Goal: Communication & Community: Answer question/provide support

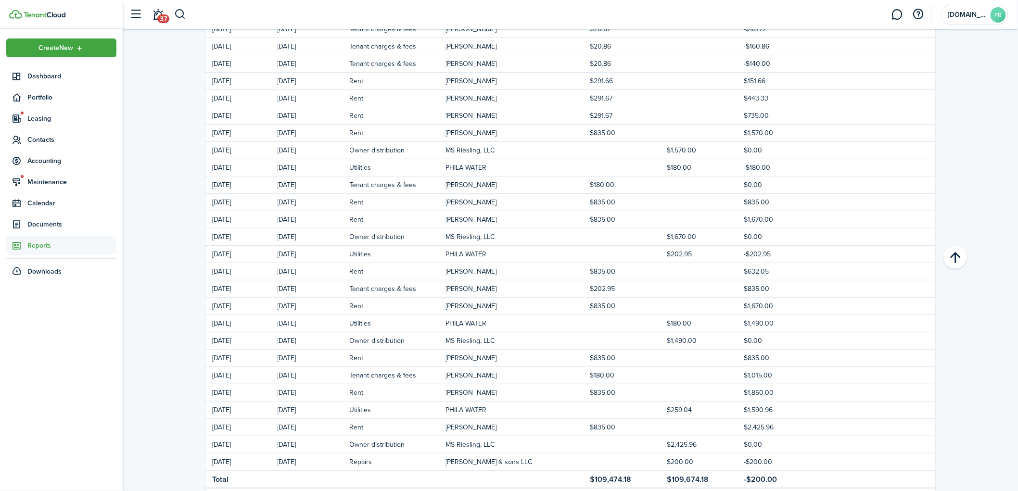
scroll to position [6364, 0]
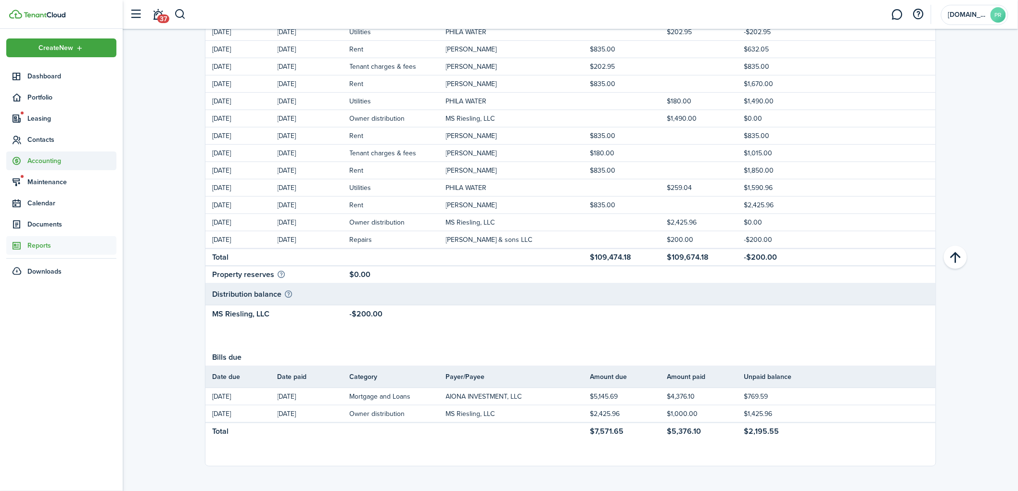
click at [45, 157] on span "Accounting" at bounding box center [71, 161] width 89 height 10
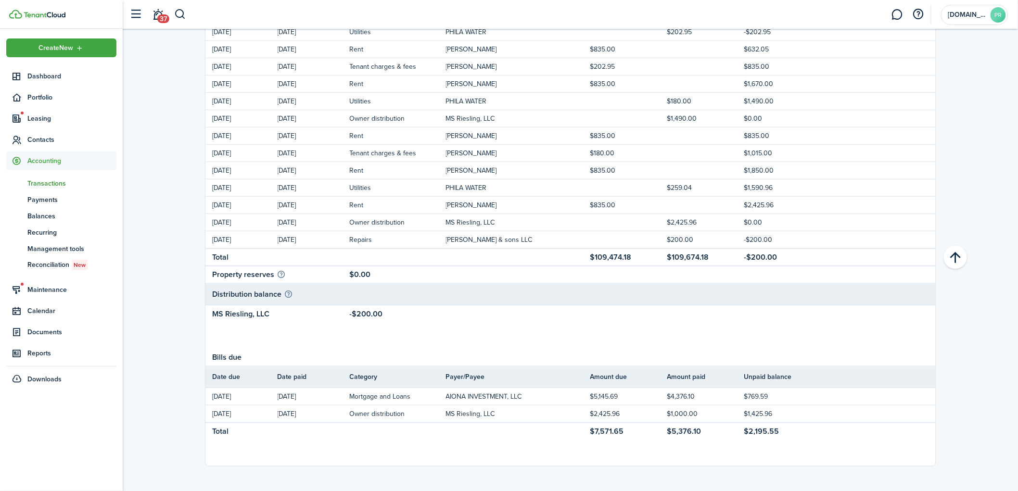
click at [50, 180] on span "Transactions" at bounding box center [71, 183] width 89 height 10
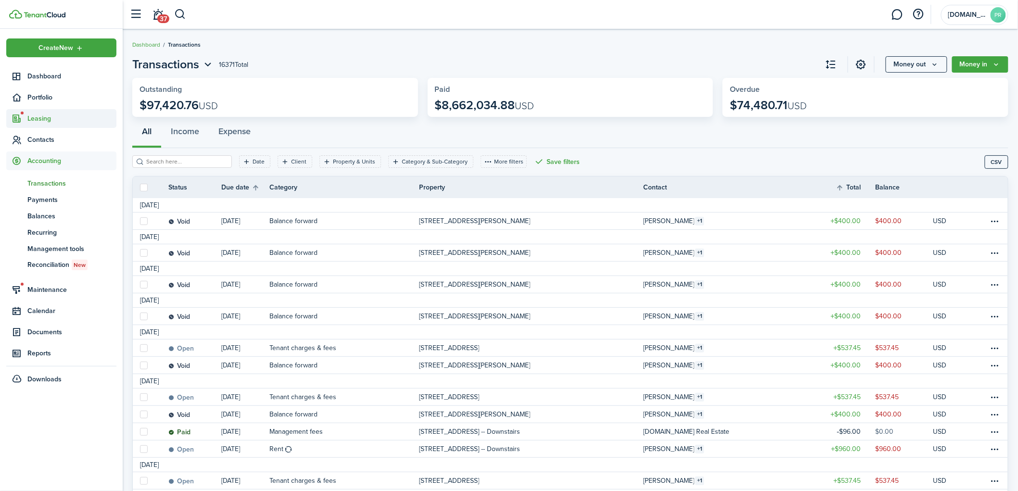
click at [37, 120] on span "Leasing" at bounding box center [71, 119] width 89 height 10
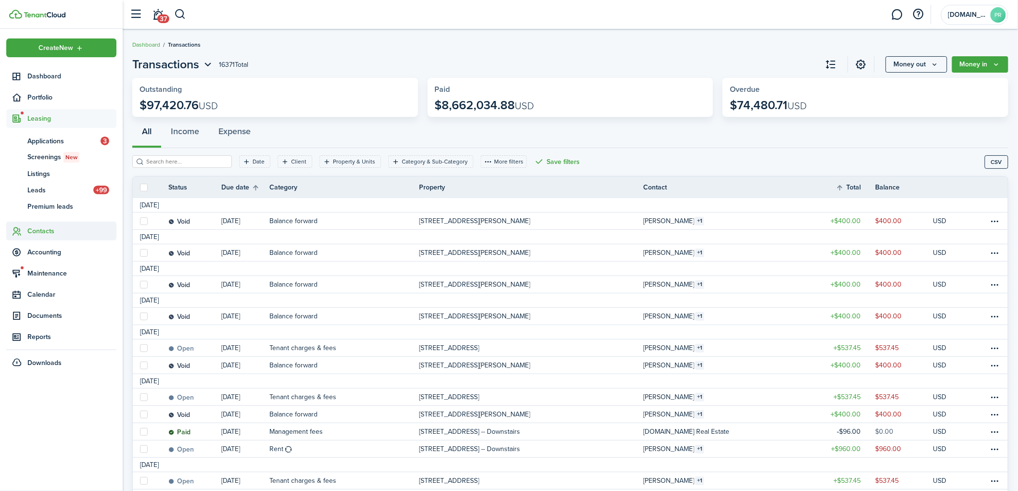
click at [39, 227] on span "Contacts" at bounding box center [71, 231] width 89 height 10
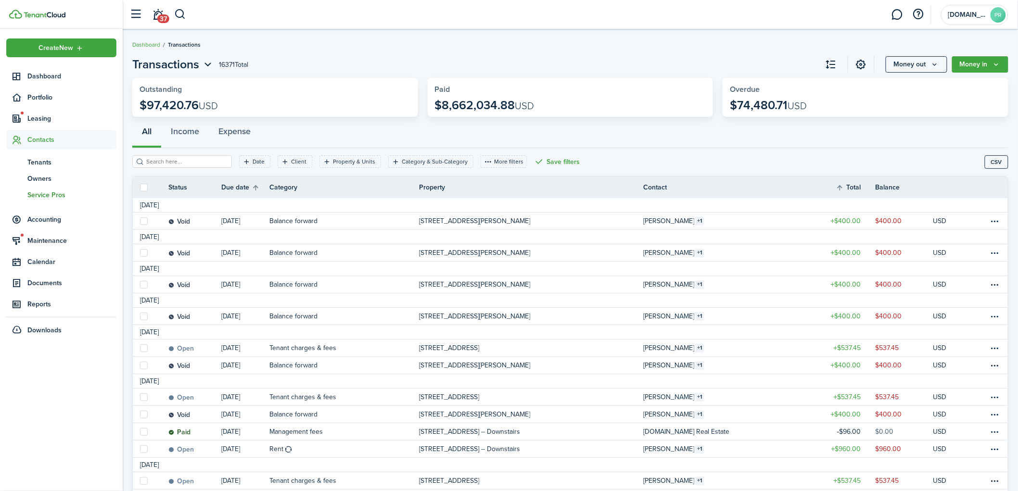
click at [41, 198] on span "Service Pros" at bounding box center [71, 195] width 89 height 10
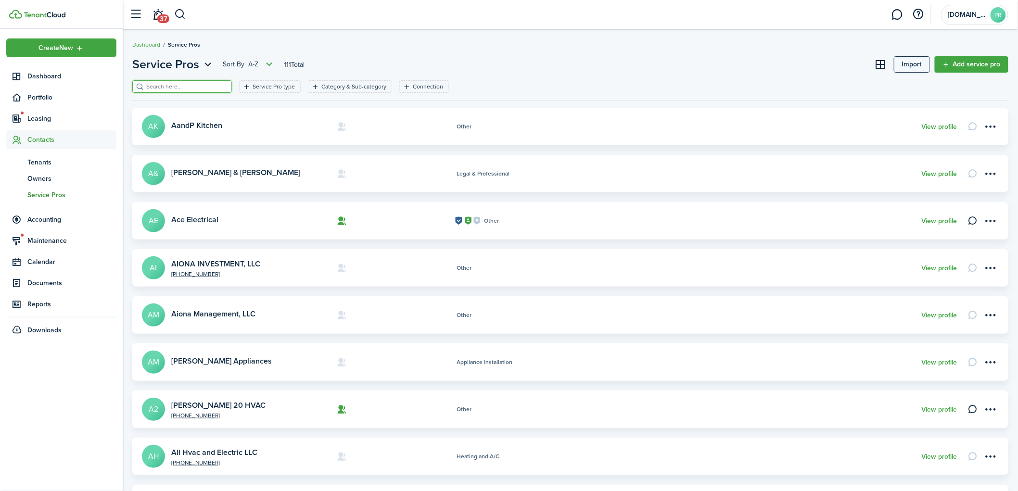
click at [186, 89] on input "search" at bounding box center [186, 86] width 85 height 9
type input "[PERSON_NAME]"
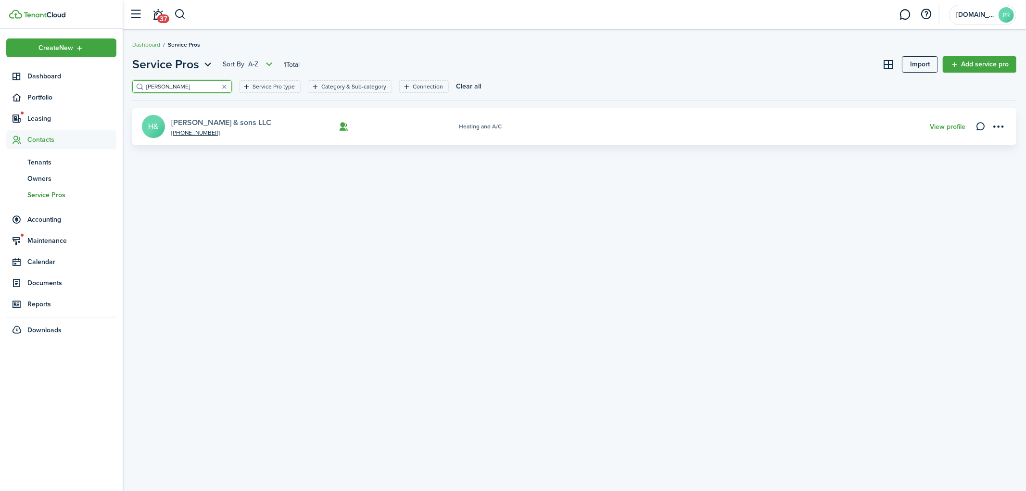
click at [181, 122] on link "[PERSON_NAME] & sons LLC" at bounding box center [221, 122] width 100 height 11
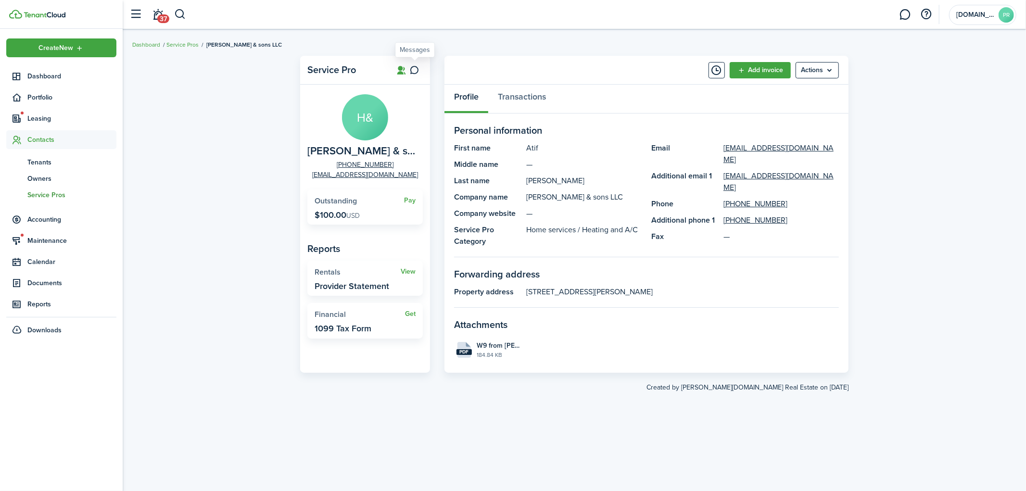
click at [419, 68] on icon at bounding box center [415, 70] width 10 height 10
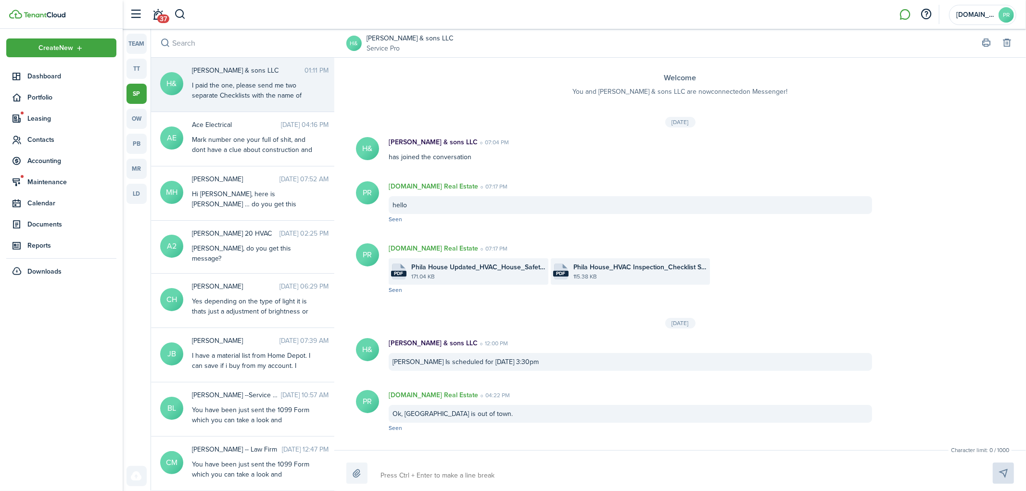
scroll to position [763, 0]
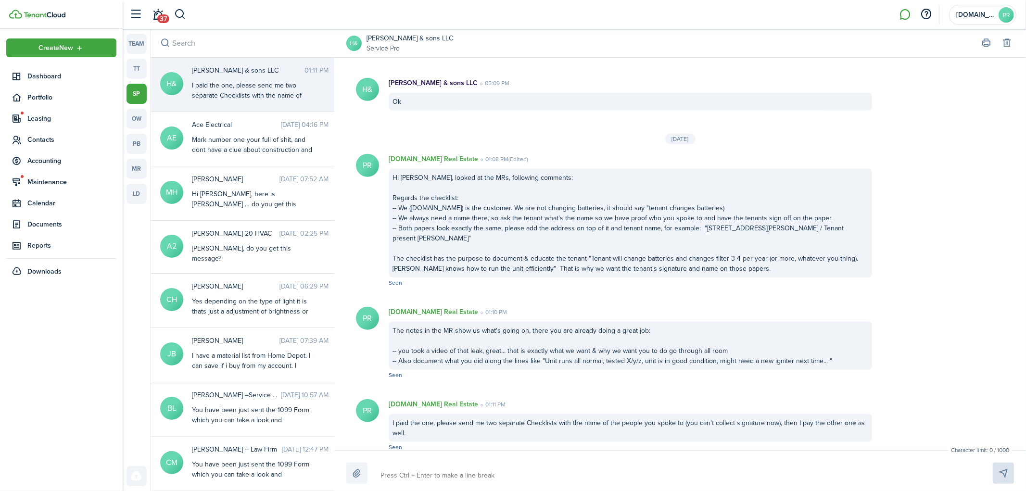
click at [419, 479] on textarea at bounding box center [675, 475] width 596 height 16
type textarea "T"
type textarea "Tw"
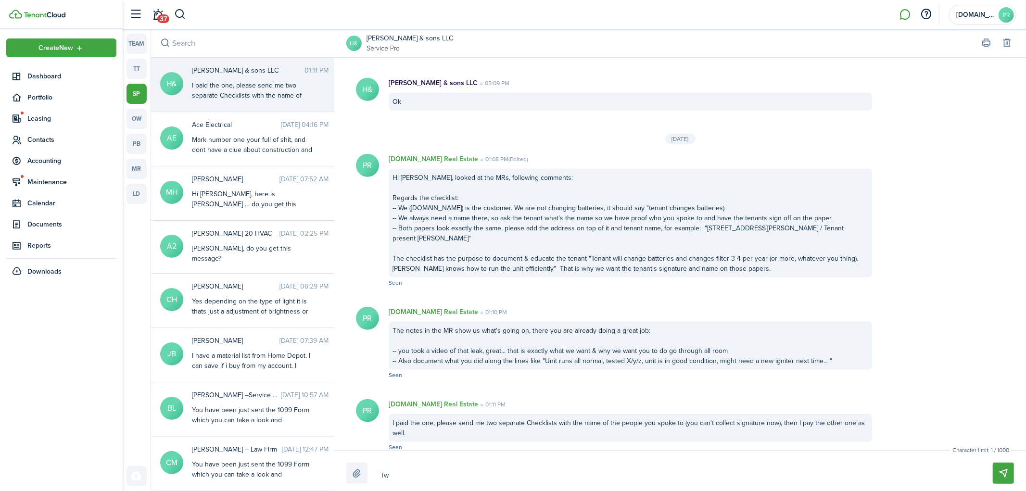
type textarea "Two"
type textarea "Two m"
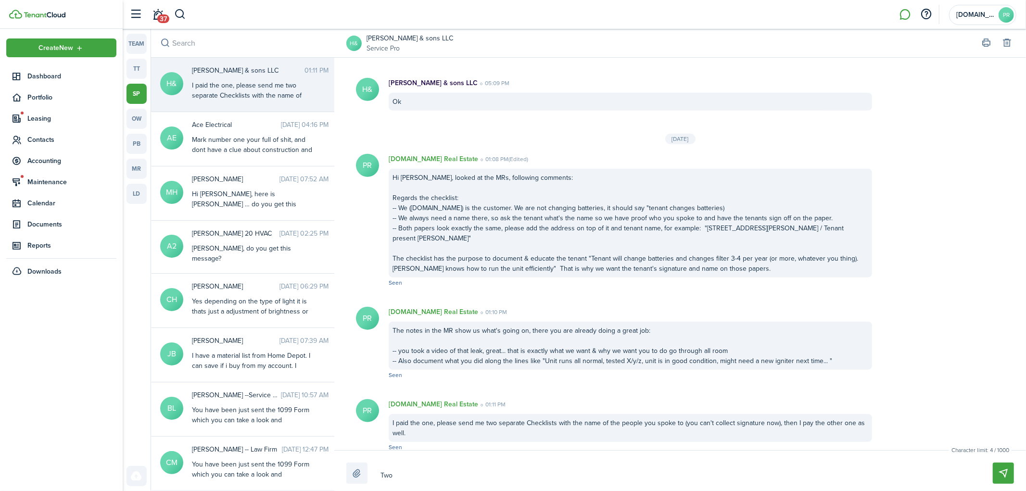
type textarea "Two m"
type textarea "Two mo"
type textarea "Two mor"
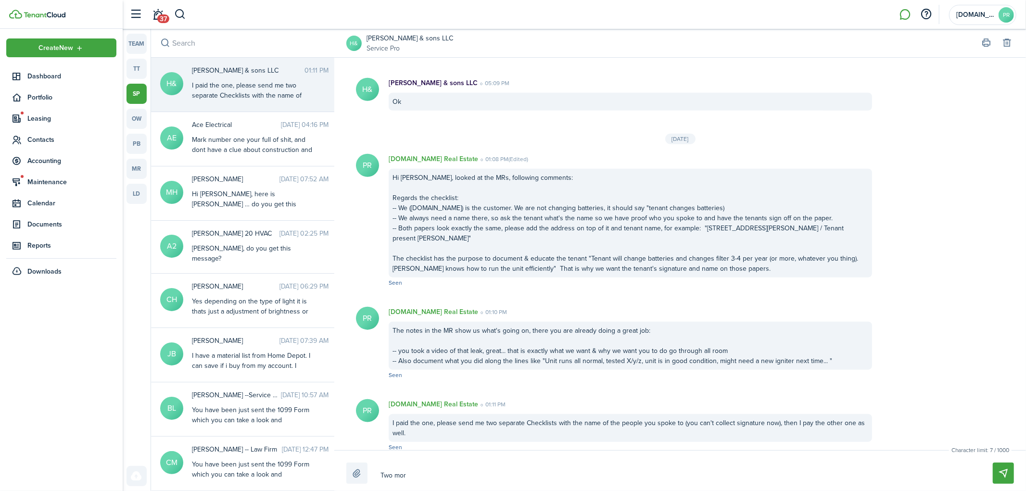
type textarea "Two more"
type textarea "Two more t"
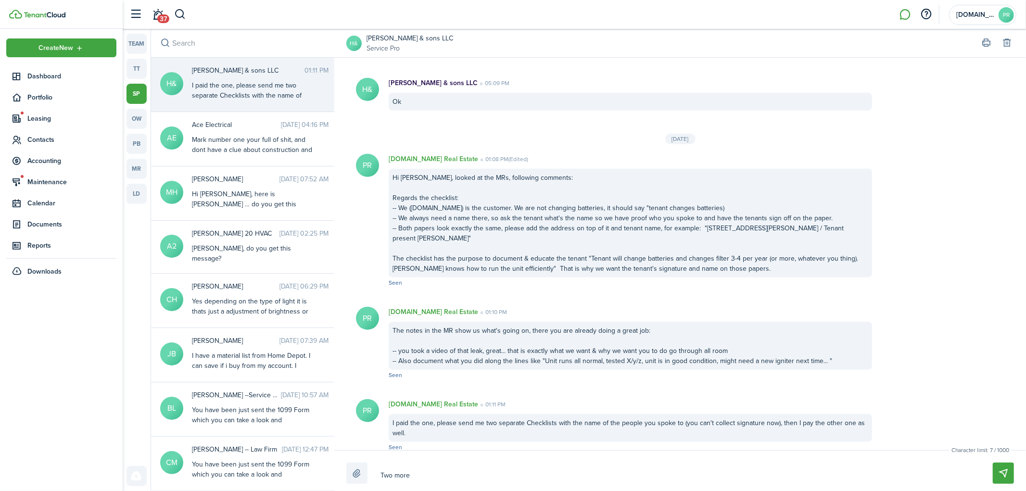
type textarea "Two more t"
type textarea "Two more th"
type textarea "Two more thi"
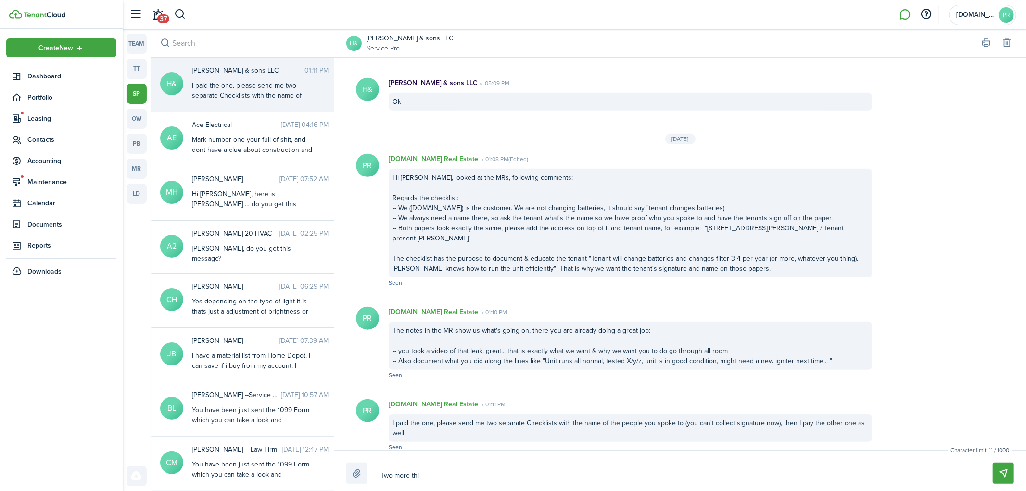
type textarea "Two more thin"
type textarea "Two more thing"
type textarea "Two more things"
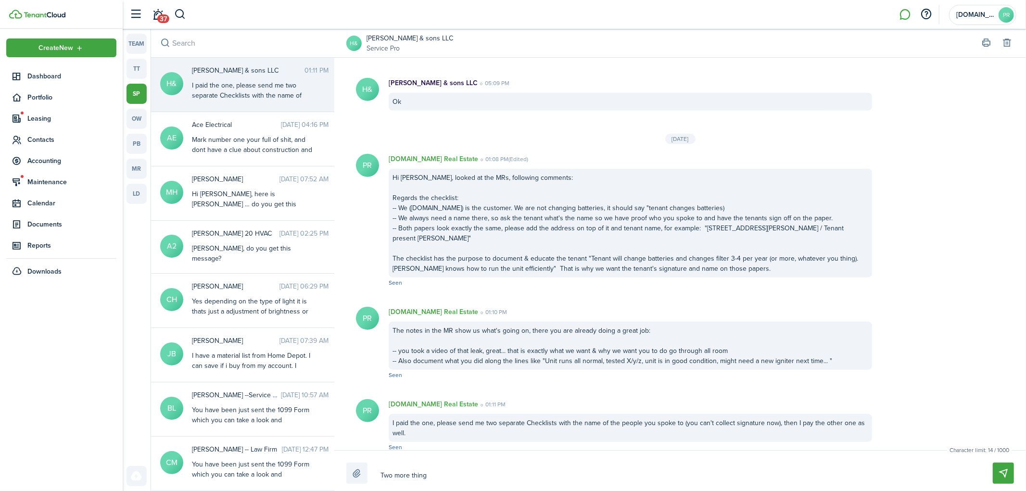
type textarea "Two more things"
type textarea "Two more things."
type textarea "Two more things.."
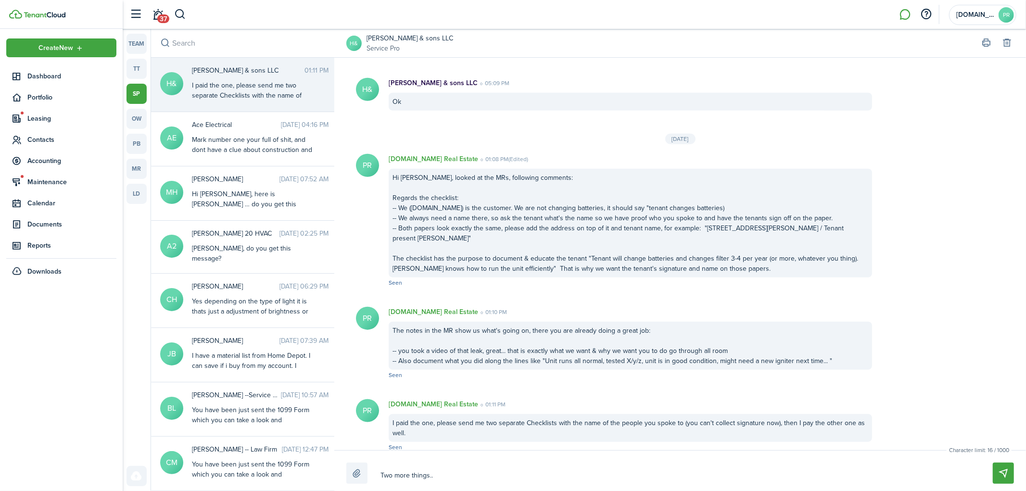
type textarea "Two more things..."
type textarea "Two more things... b"
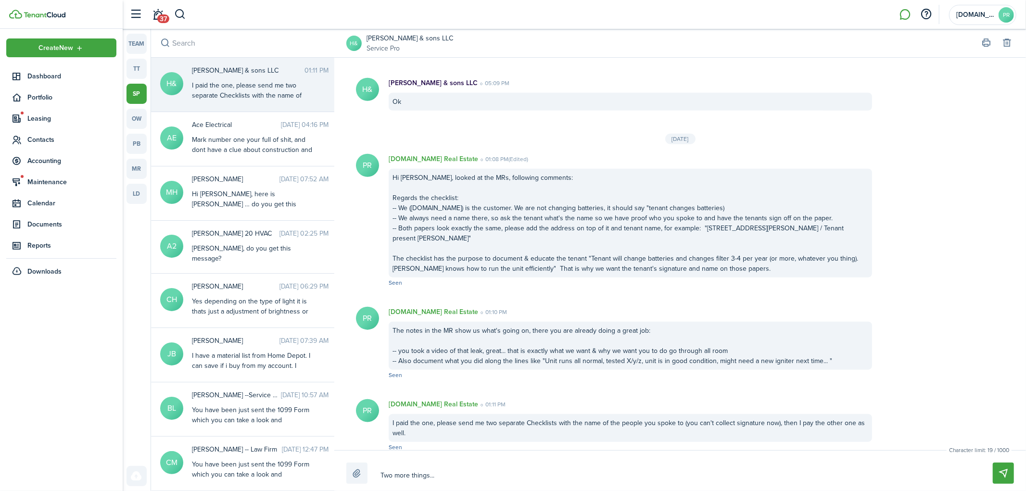
type textarea "Two more things... b"
type textarea "Two more things... bu"
type textarea "Two more things... but"
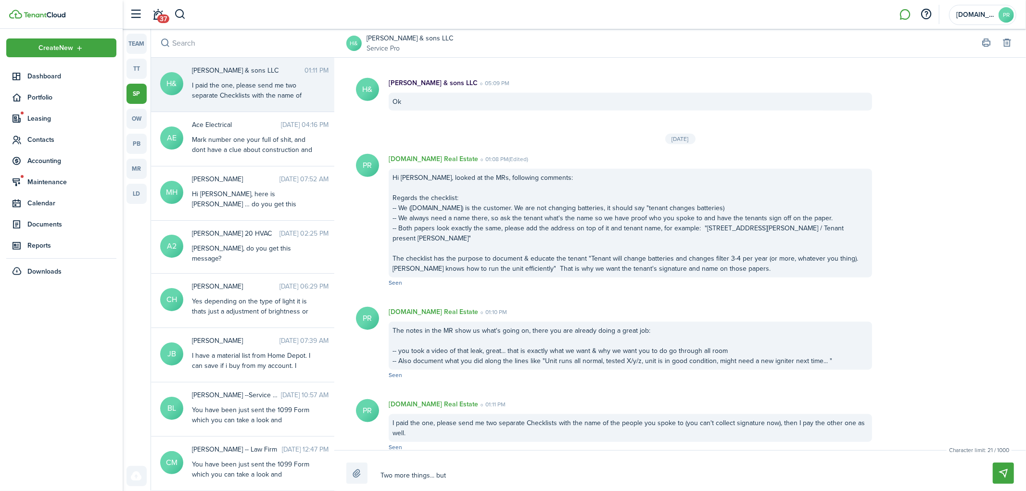
type textarea "Two more things... but"
type textarea "Two more things... but y"
type textarea "Two more things... but yo"
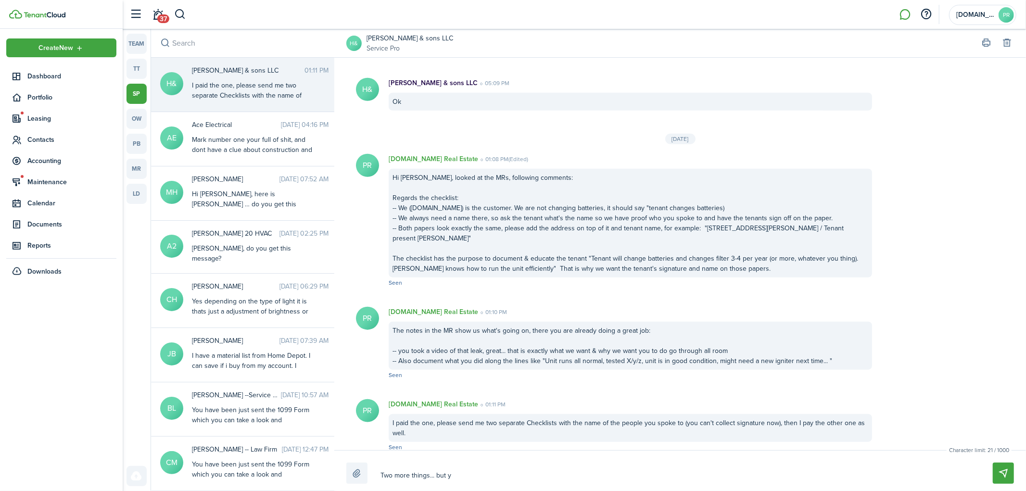
type textarea "Two more things... but yo"
type textarea "Two more things... but you"
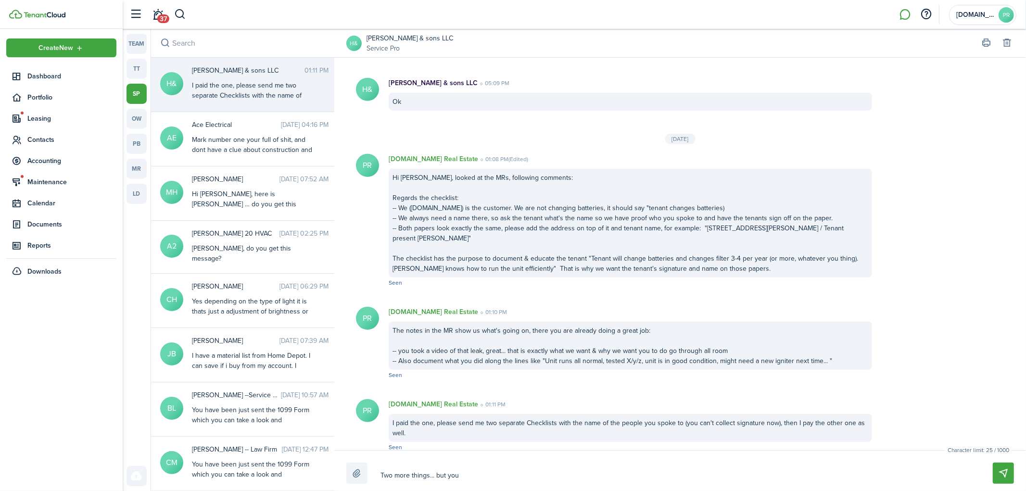
type textarea "Two more things... but you a"
type textarea "Two more things... but you ar"
type textarea "Two more things... but you are"
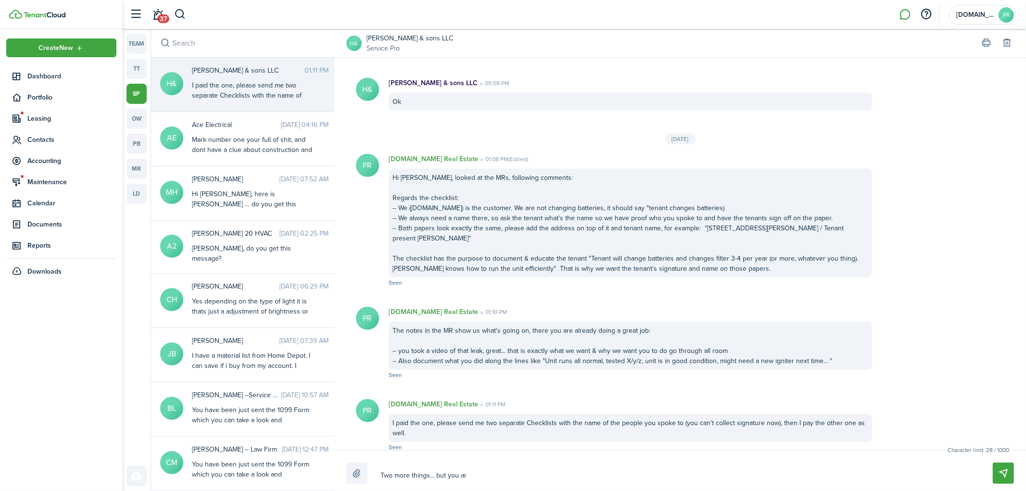
type textarea "Two more things... but you are"
type textarea "Two more things... but you are 9"
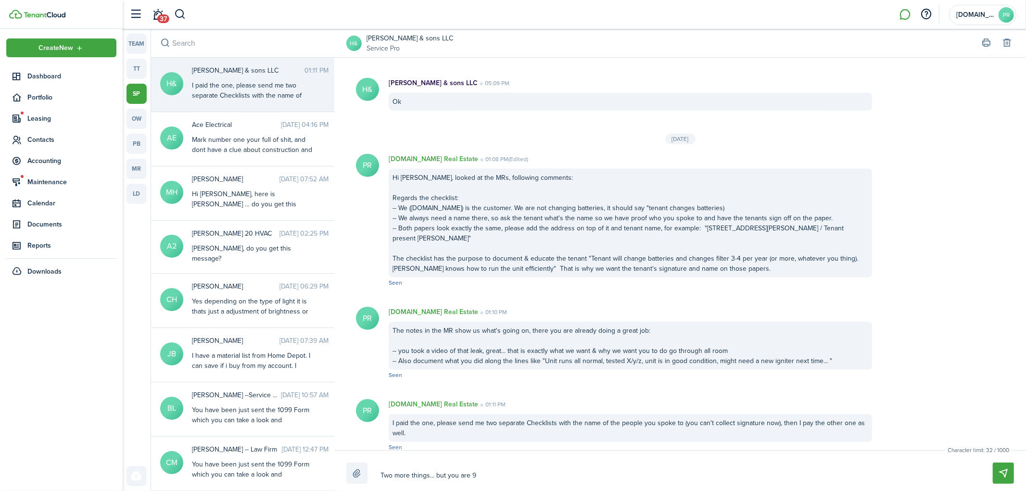
type textarea "Two more things... but you are 90"
type textarea "Two more things... but you are 90$"
type textarea "Two more things... but you are 90"
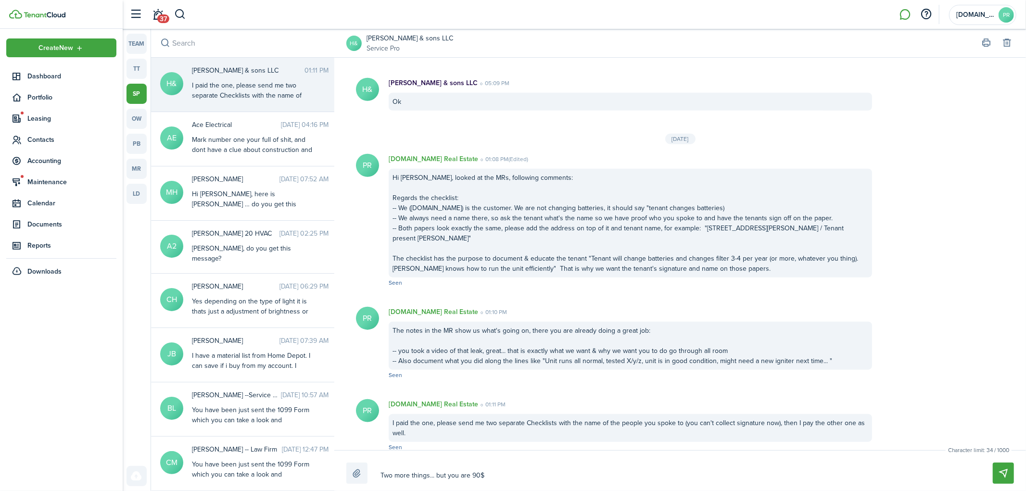
type textarea "Two more things... but you are 90"
type textarea "Two more things... but you are 90%"
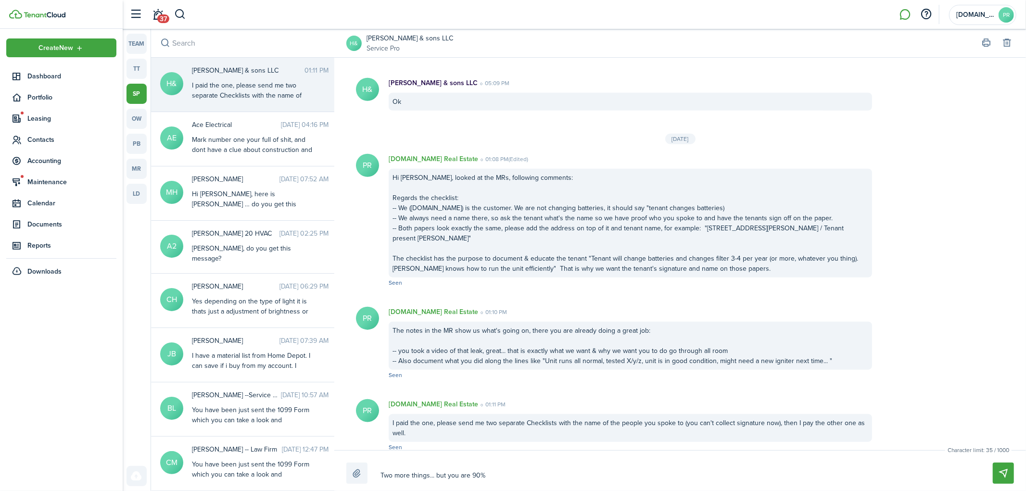
type textarea "Two more things... but you are 90% t"
type textarea "Two more things... but you are 90% th"
type textarea "Two more things... but you are 90% the"
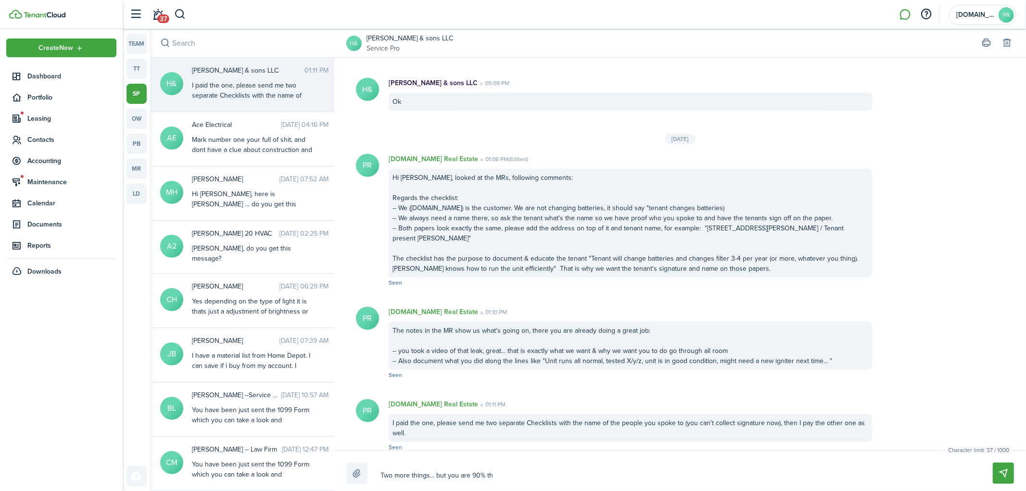
type textarea "Two more things... but you are 90% the"
type textarea "Two more things... but you are 90% ther"
type textarea "Two more things... but you are 90% there"
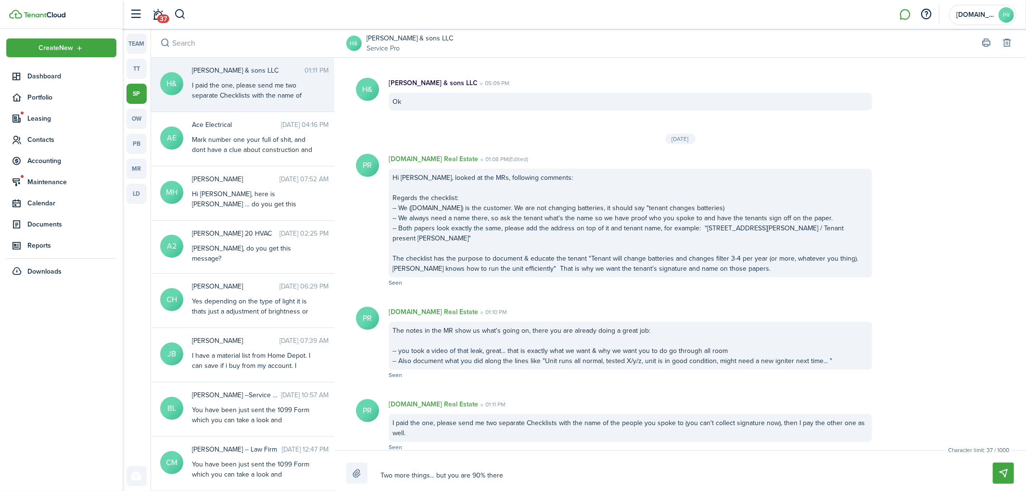
type textarea "Two more things... but you are 90% there"
type textarea "Two more things... but you are 90% there a"
type textarea "Two more things... but you are 90% there an"
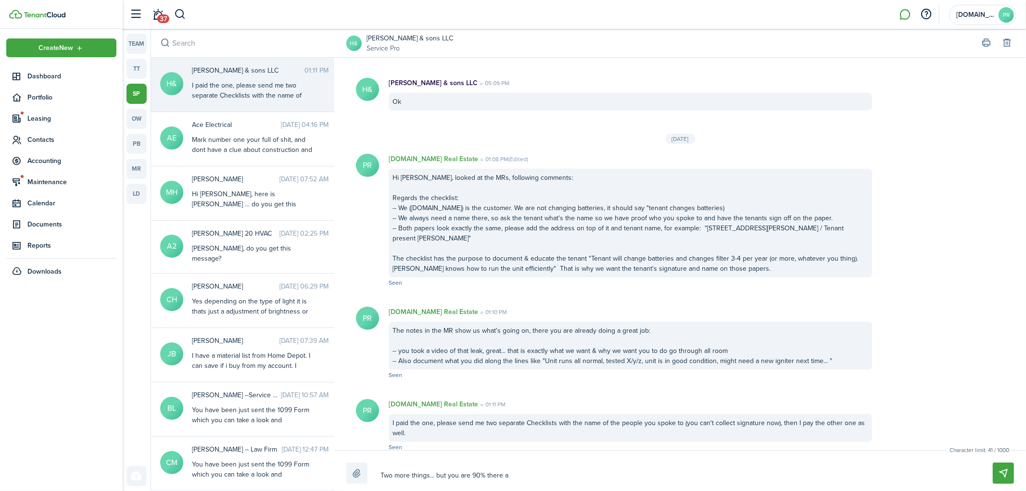
type textarea "Two more things... but you are 90% there an"
type textarea "Two more things... but you are 90% there and"
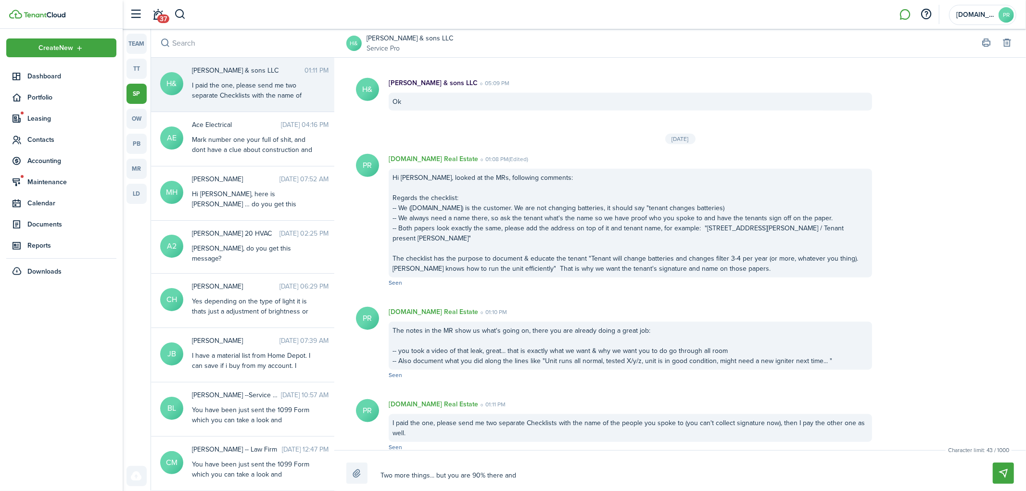
type textarea "Two more things... but you are 90% there and a"
type textarea "Two more things... but you are 90% there and al"
type textarea "Two more things... but you are 90% there and alm"
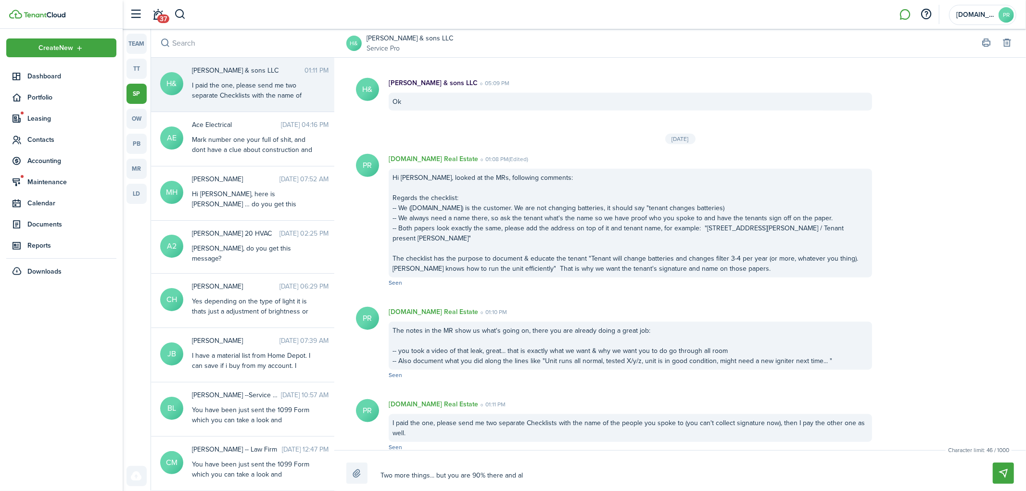
type textarea "Two more things... but you are 90% there and alm"
type textarea "Two more things... but you are 90% there and almo"
type textarea "Two more things... but you are 90% there and almos"
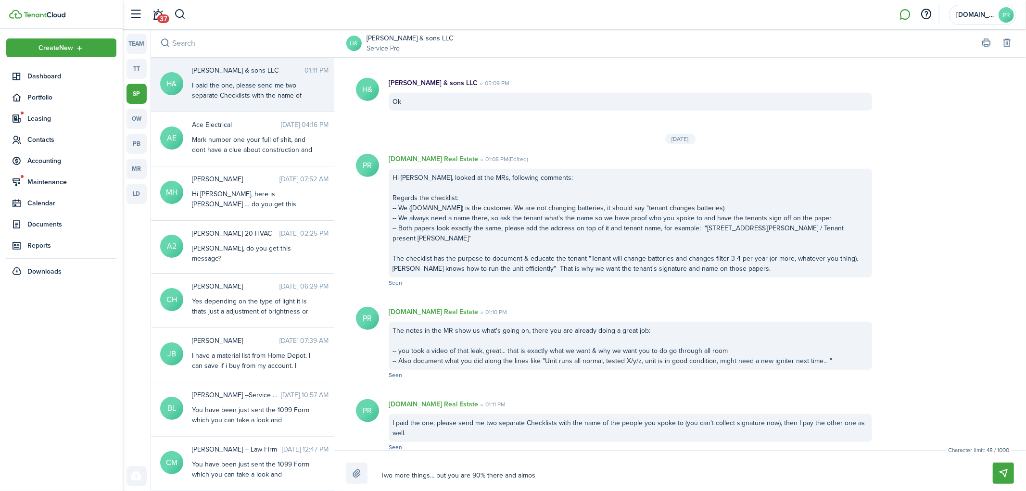
type textarea "Two more things... but you are 90% there and almost"
type textarea "Two more things... but you are 90% there and almost f"
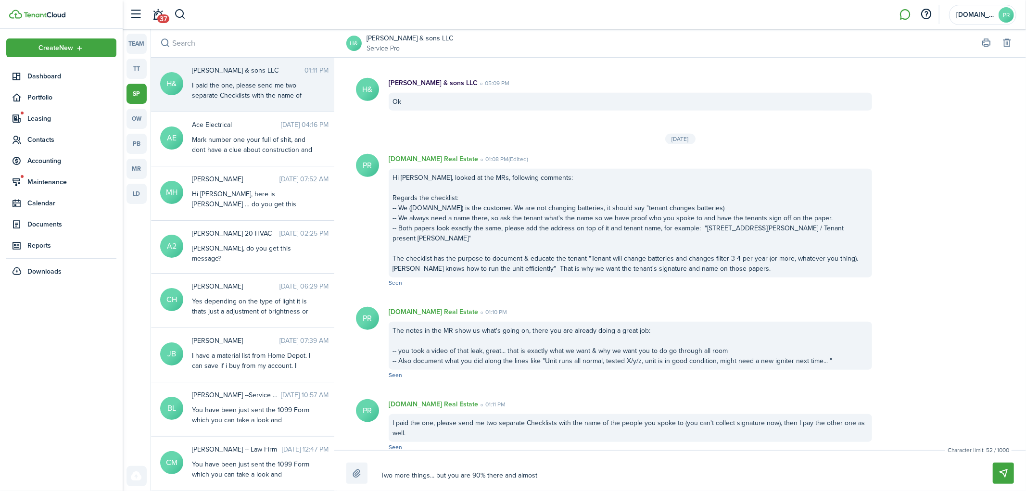
type textarea "Two more things... but you are 90% there and almost f"
type textarea "Two more things... but you are 90% there and almost fu"
type textarea "Two more things... but you are 90% there and almost ful"
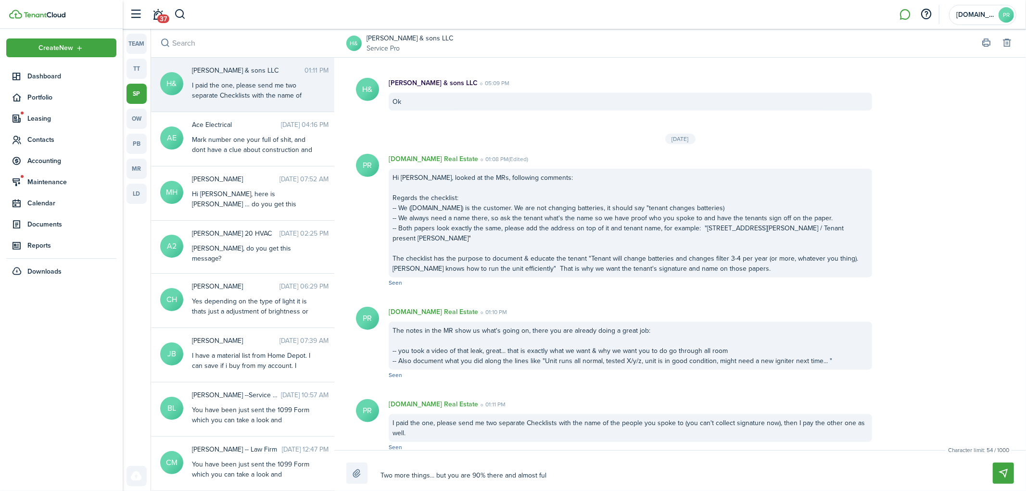
type textarea "Two more things... but you are 90% there and almost full"
type textarea "Two more things... but you are 90% there and almost fully"
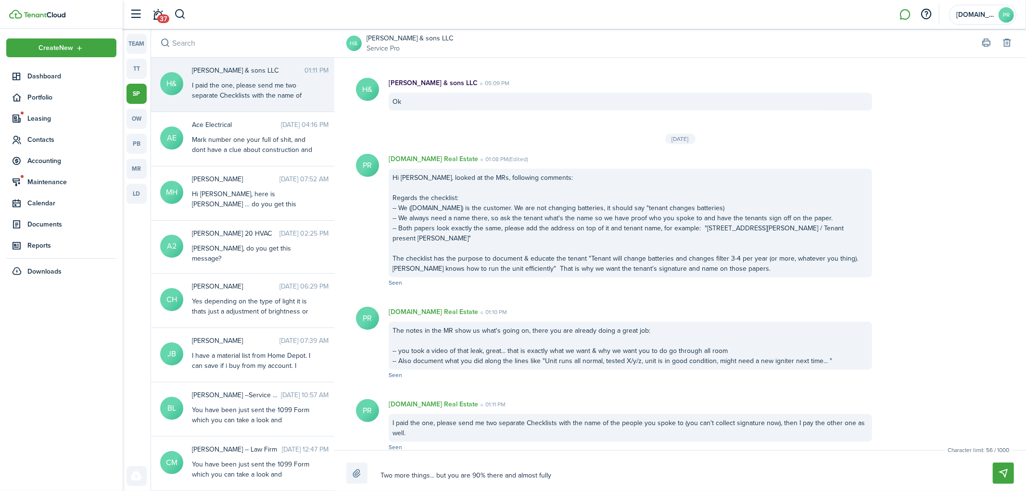
type textarea "Two more things... but you are 90% there and almost fully"
type textarea "Two more things... but you are 90% there and almost fully t"
type textarea "Two more things... but you are 90% there and almost fully tr"
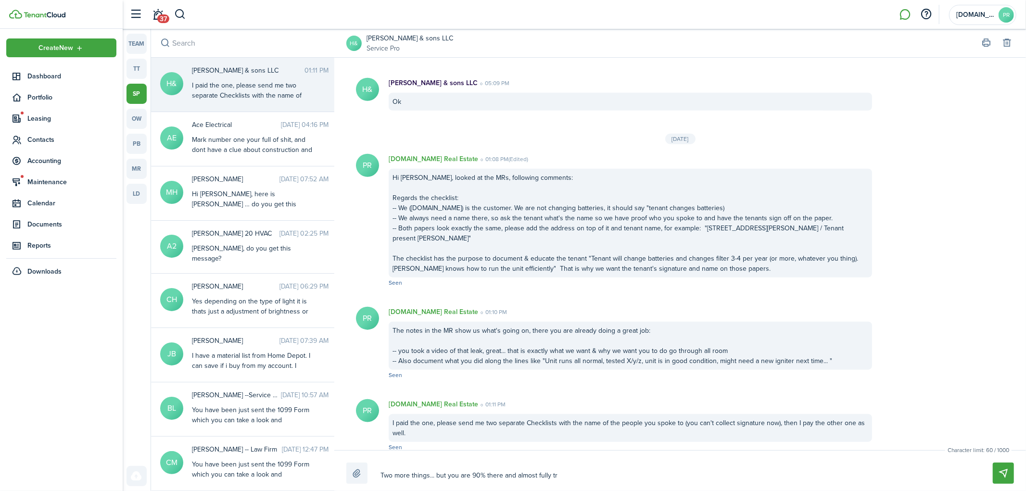
type textarea "Two more things... but you are 90% there and almost fully tra"
type textarea "Two more things... but you are 90% there and almost fully trai"
type textarea "Two more things... but you are 90% there and almost fully train"
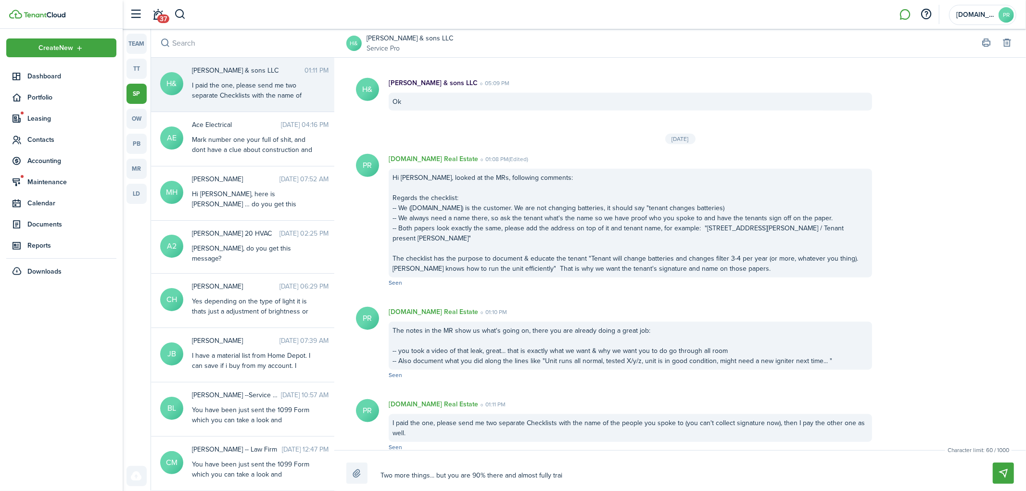
type textarea "Two more things... but you are 90% there and almost fully train"
type textarea "Two more things... but you are 90% there and almost fully traine"
type textarea "Two more things... but you are 90% there and almost fully trained"
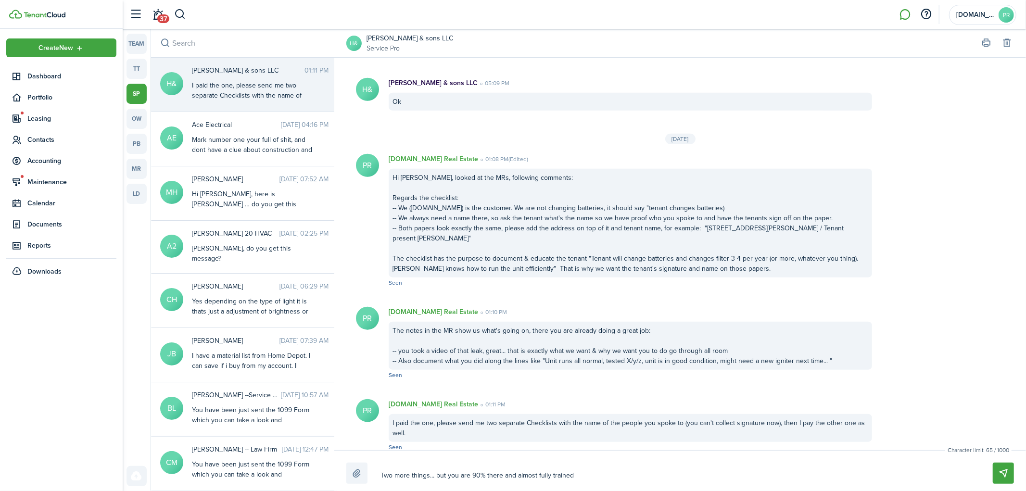
type textarea "Two more things... but you are 90% there and almost fully trained"
type textarea "Two more things... but you are 90% there and almost fully trained f"
type textarea "Two more things... but you are 90% there and almost fully trained fo"
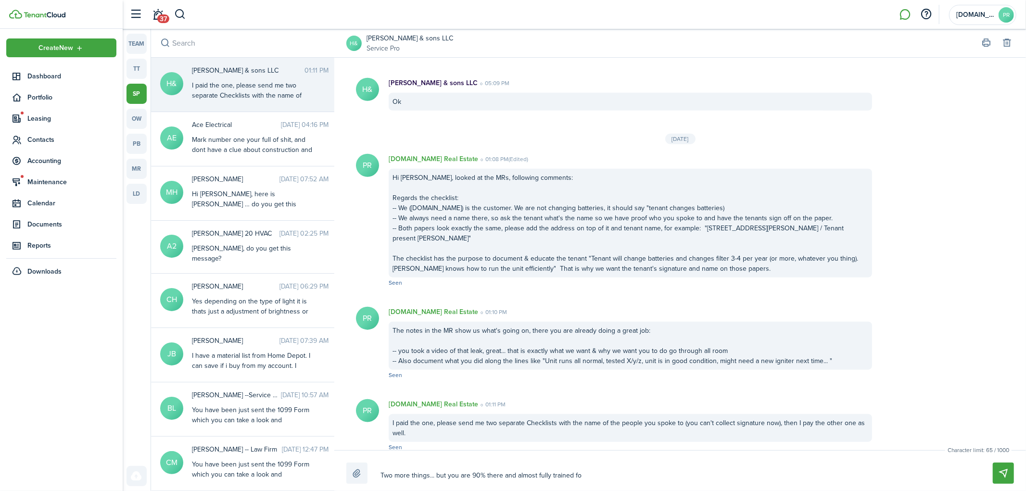
type textarea "Two more things... but you are 90% there and almost fully trained fo"
type textarea "Two more things... but you are 90% there and almost fully trained for"
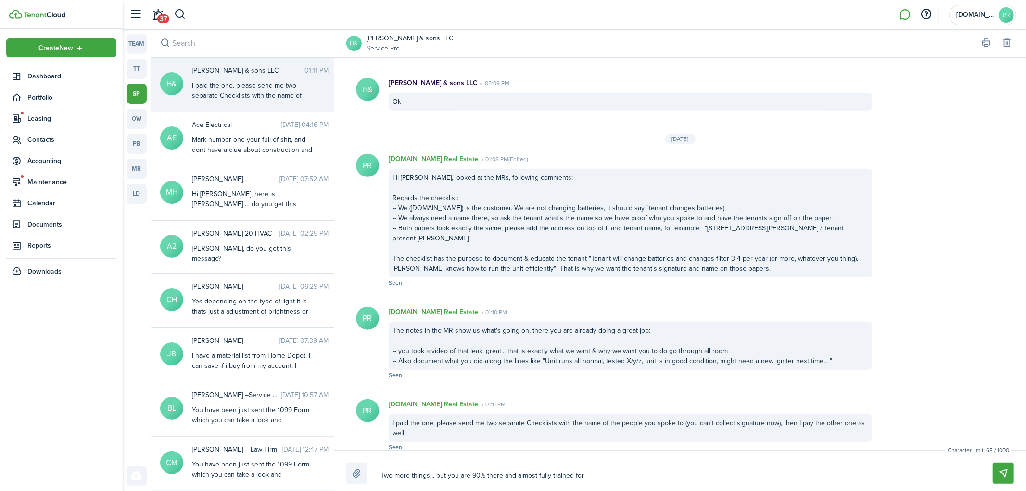
type textarea "Two more things... but you are 90% there and almost fully trained for o"
type textarea "Two more things... but you are 90% there and almost fully trained for ou"
type textarea "Two more things... but you are 90% there and almost fully trained for our"
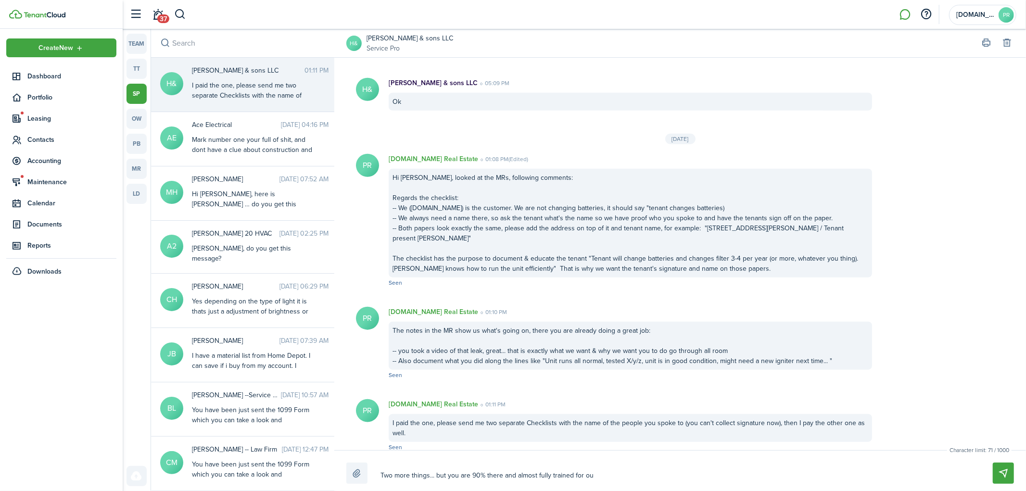
type textarea "Two more things... but you are 90% there and almost fully trained for our"
type textarea "Two more things... but you are 90% there and almost fully trained for our s"
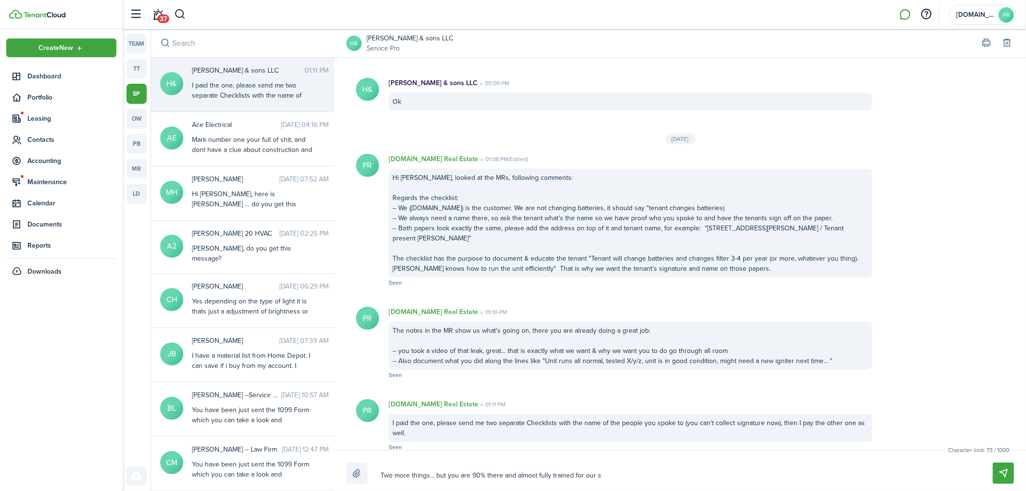
type textarea "Two more things... but you are 90% there and almost fully trained for our se"
type textarea "Two more things... but you are 90% there and almost fully trained for our ser"
type textarea "Two more things... but you are 90% there and almost fully trained for our serv"
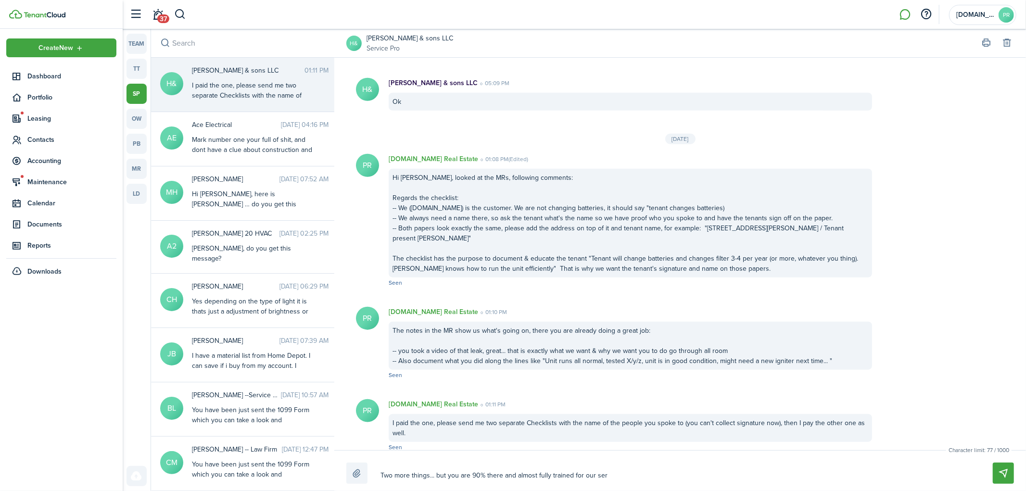
type textarea "Two more things... but you are 90% there and almost fully trained for our serv"
type textarea "Two more things... but you are 90% there and almost fully trained for our servi"
type textarea "Two more things... but you are 90% there and almost fully trained for our servic"
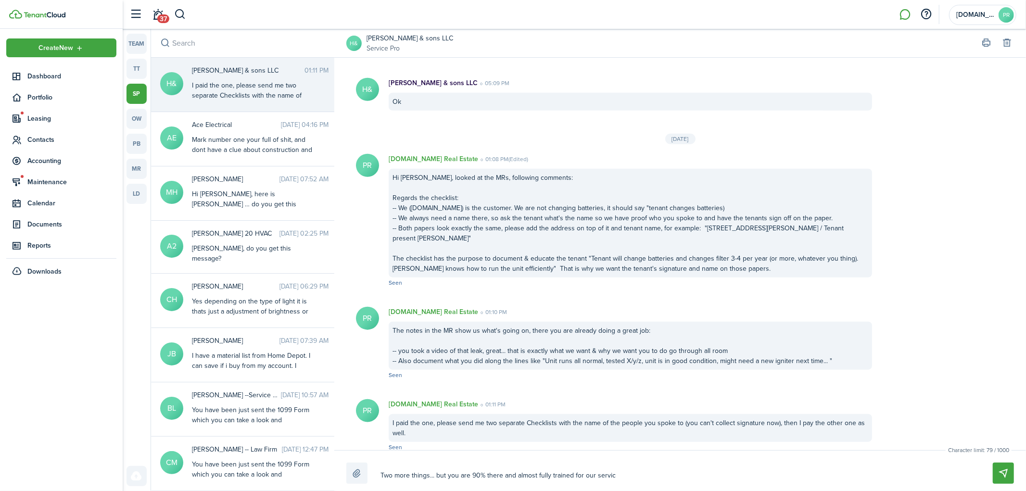
type textarea "Two more things... but you are 90% there and almost fully trained for our servi…"
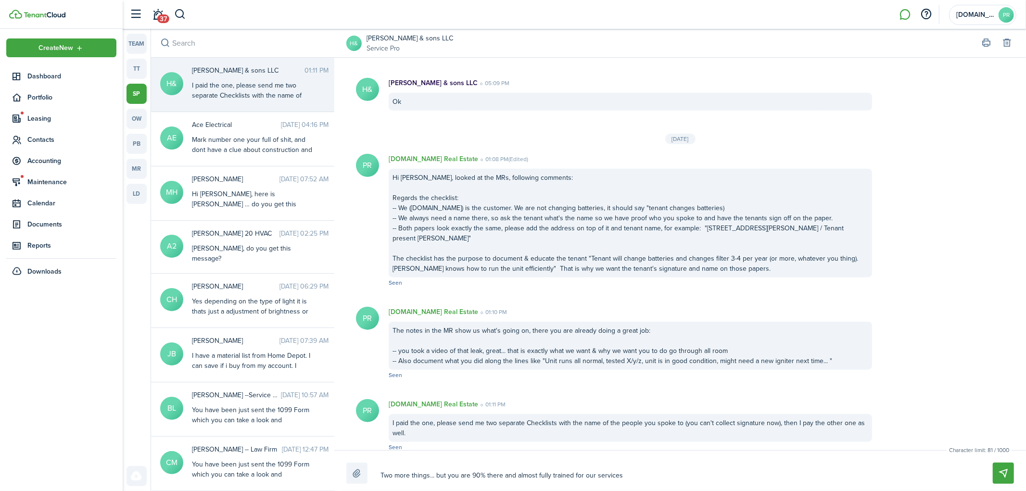
type textarea "Two more things... but you are 90% there and almost fully trained for our servi…"
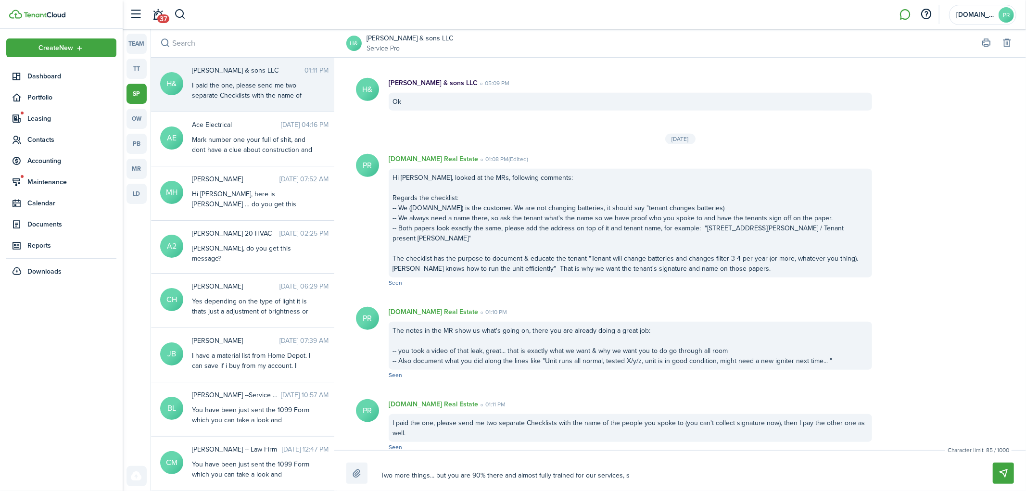
type textarea "Two more things... but you are 90% there and almost fully trained for our servi…"
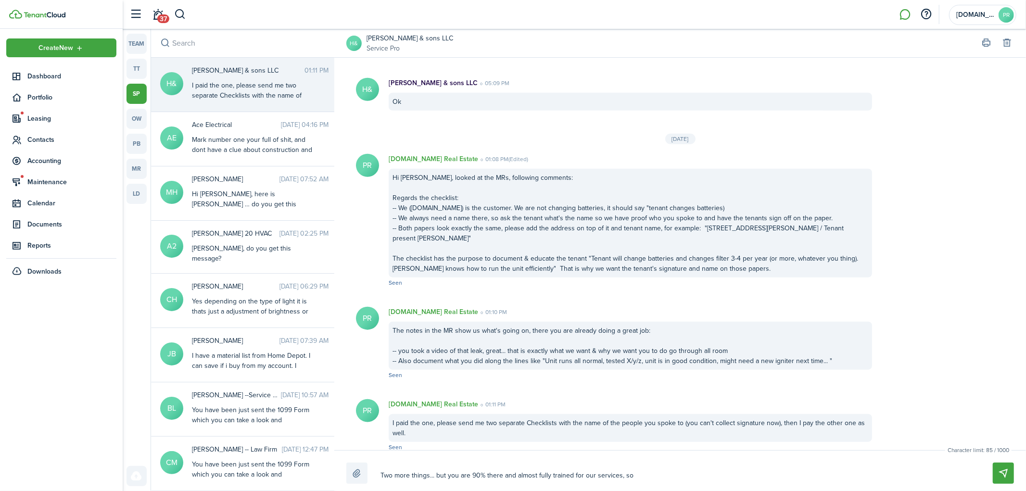
type textarea "Two more things... but you are 90% there and almost fully trained for our servi…"
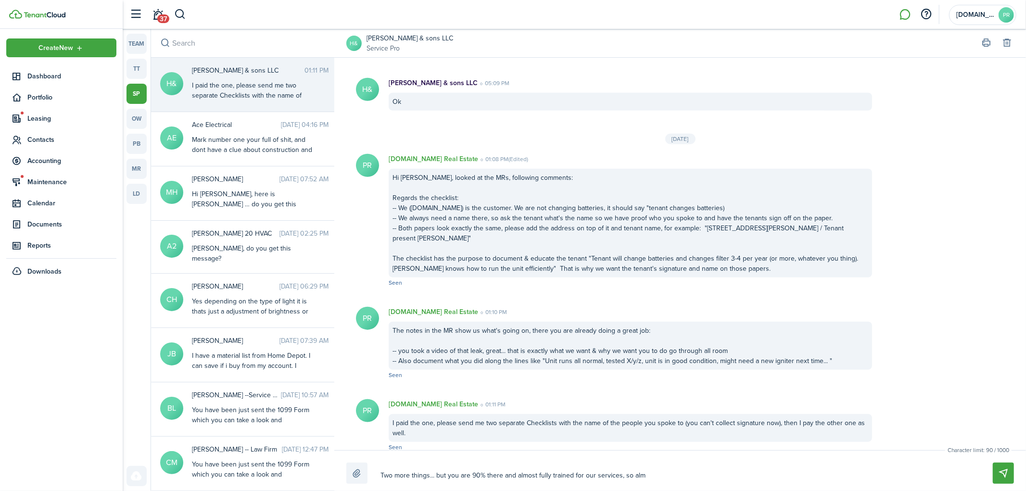
type textarea "Two more things... but you are 90% there and almost fully trained for our servi…"
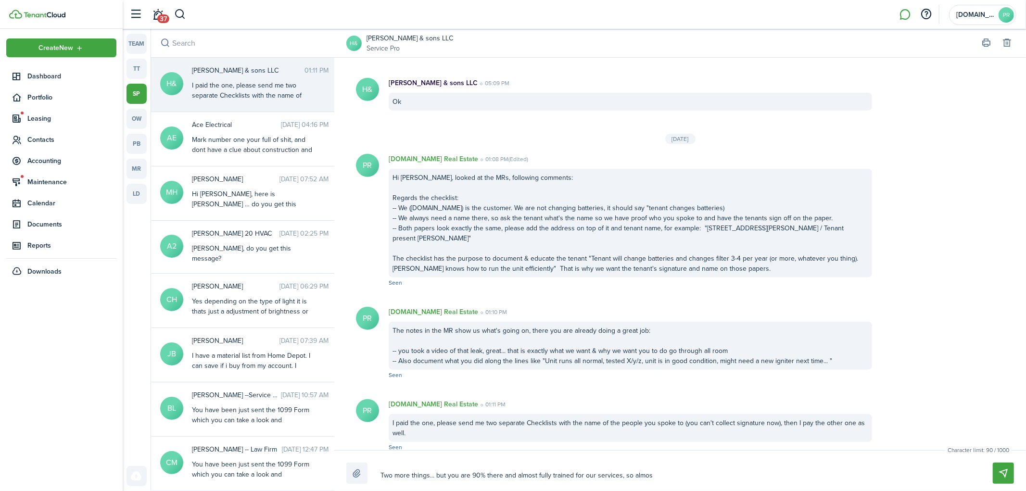
type textarea "Two more things... but you are 90% there and almost fully trained for our servi…"
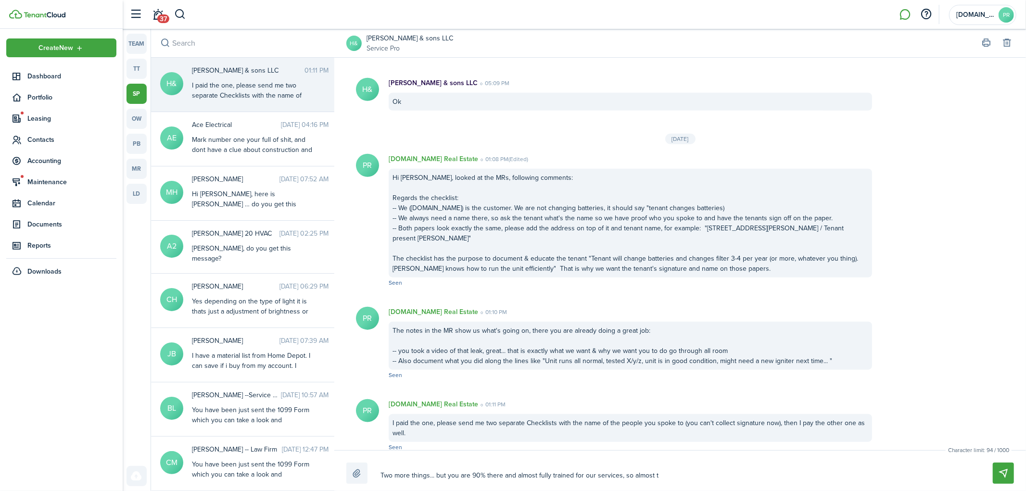
type textarea "Two more things... but you are 90% there and almost fully trained for our servi…"
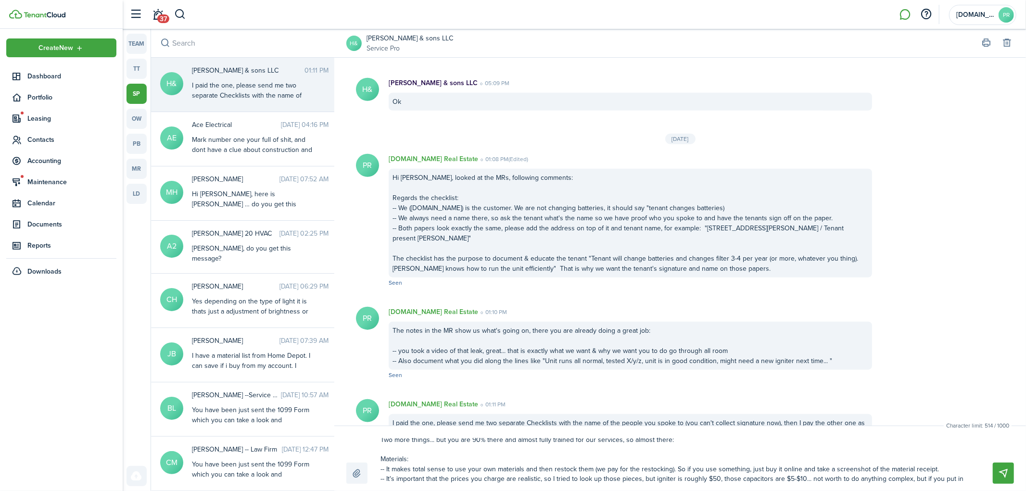
scroll to position [16, 0]
